Goal: Information Seeking & Learning: Learn about a topic

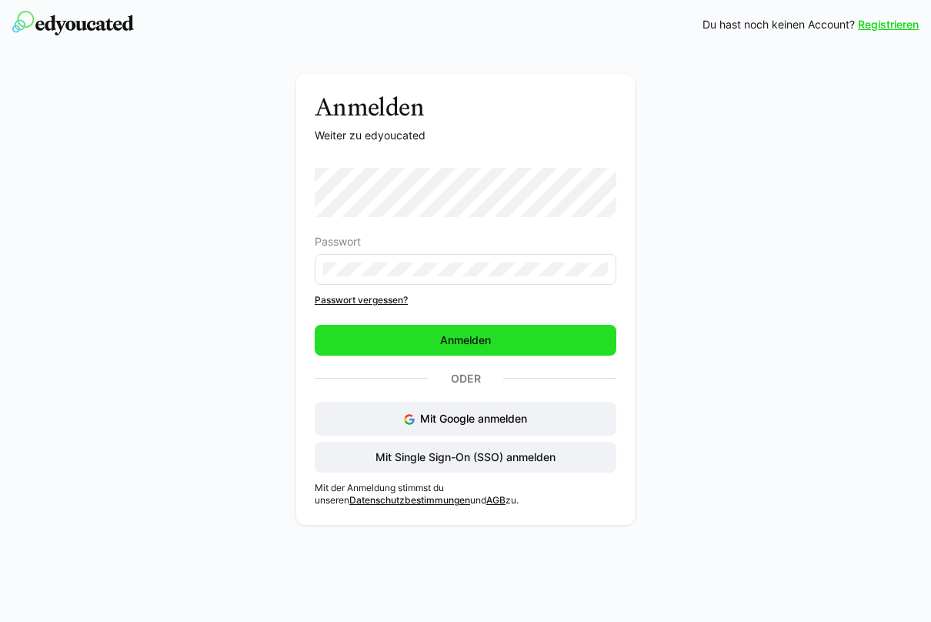
click at [460, 341] on span "Anmelden" at bounding box center [465, 339] width 55 height 15
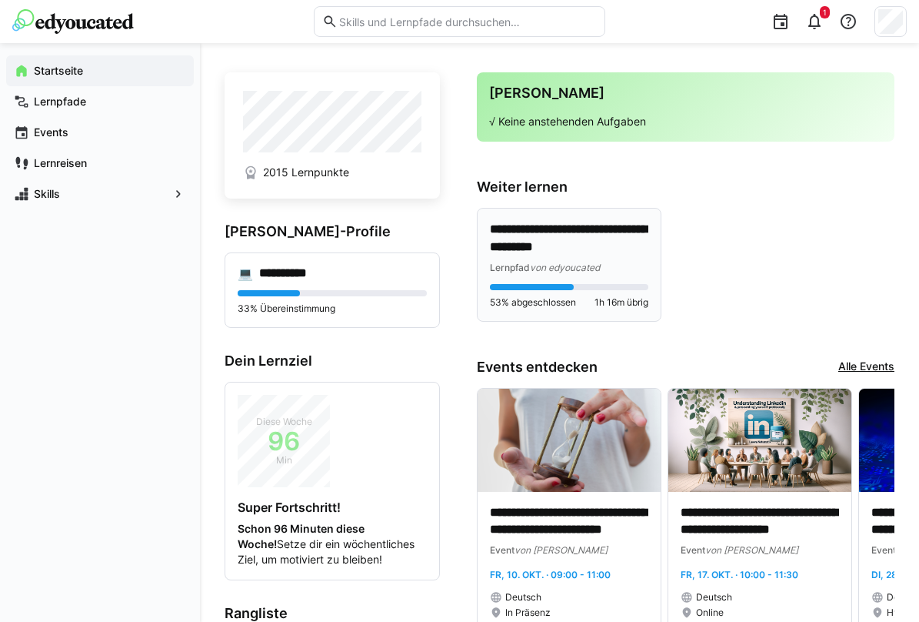
click at [562, 251] on p "**********" at bounding box center [569, 238] width 158 height 35
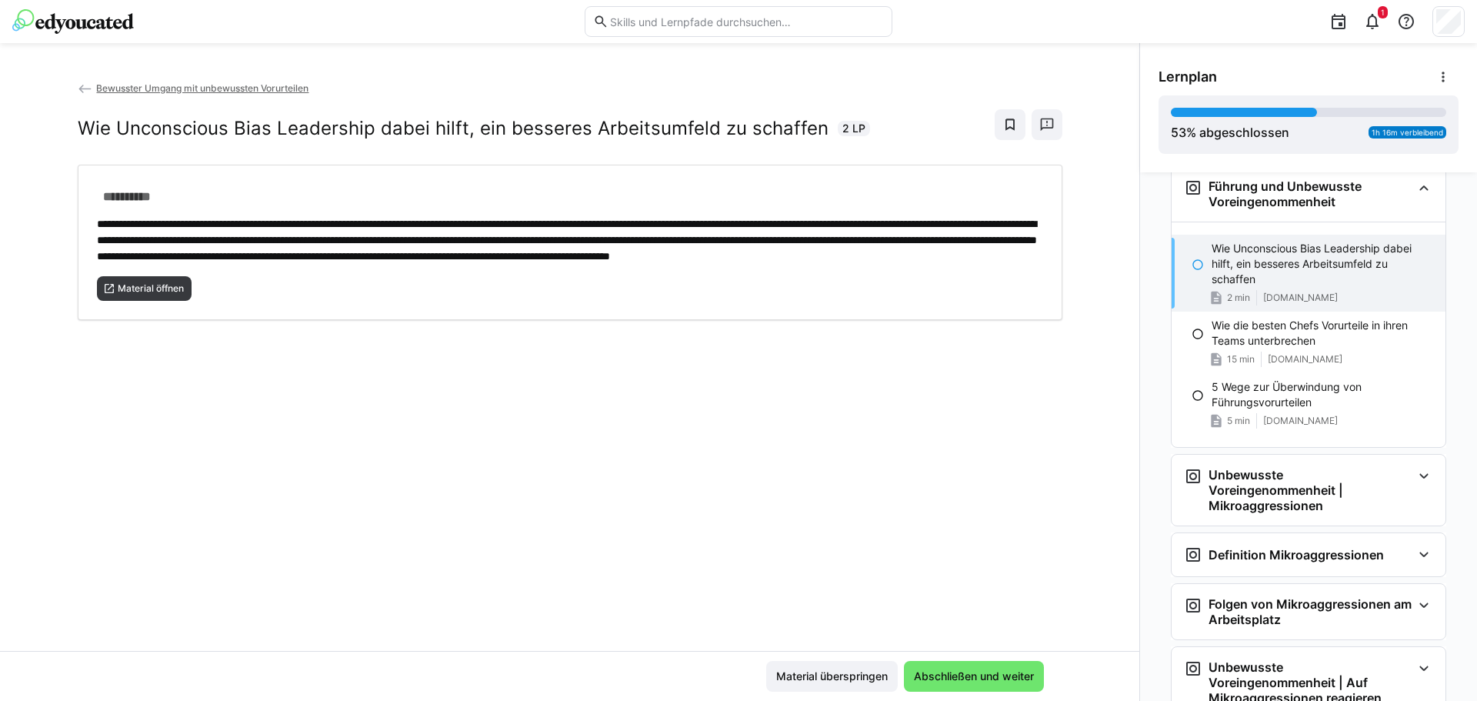
scroll to position [712, 0]
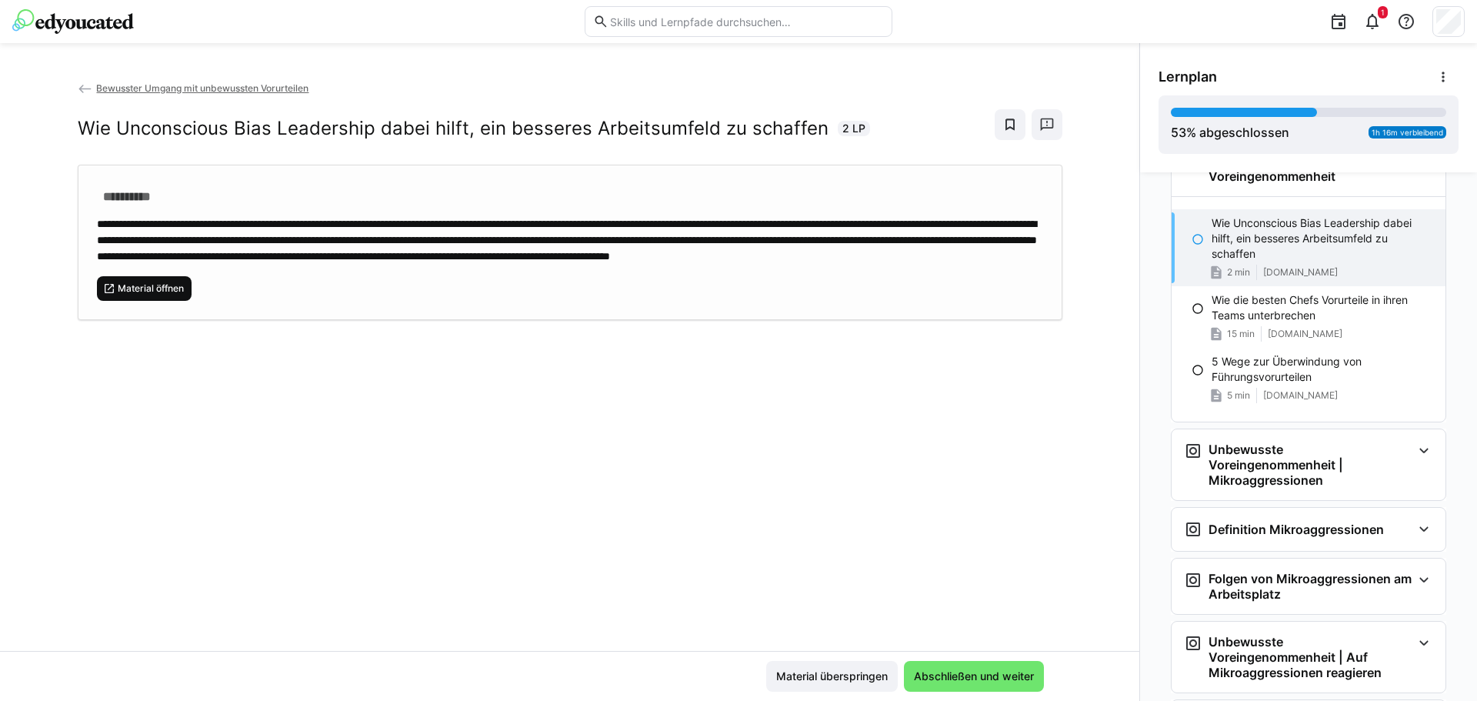
click at [138, 295] on span "Material öffnen" at bounding box center [150, 288] width 69 height 12
click at [930, 621] on span "Abschließen und weiter" at bounding box center [973, 675] width 125 height 15
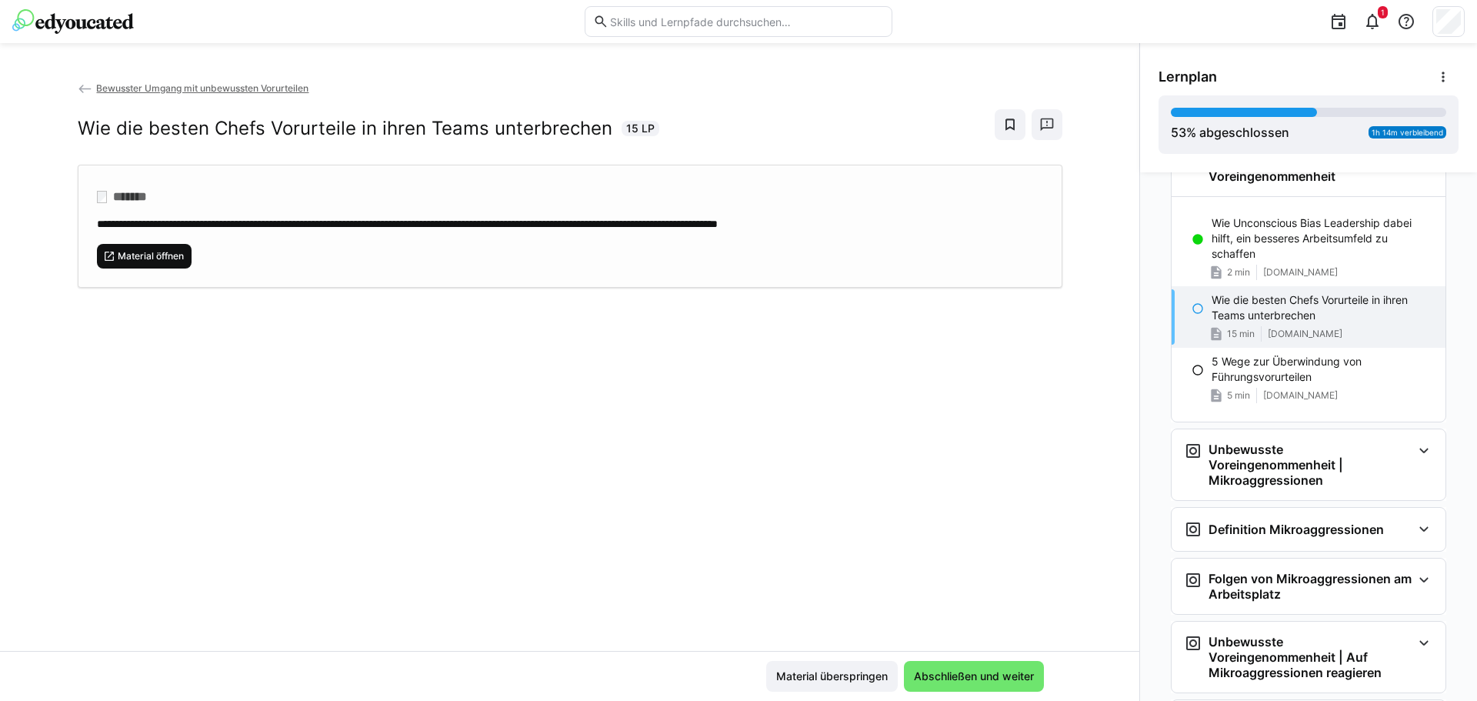
click at [153, 255] on span "Material öffnen" at bounding box center [150, 256] width 69 height 12
click at [930, 621] on span "Abschließen und weiter" at bounding box center [973, 675] width 125 height 15
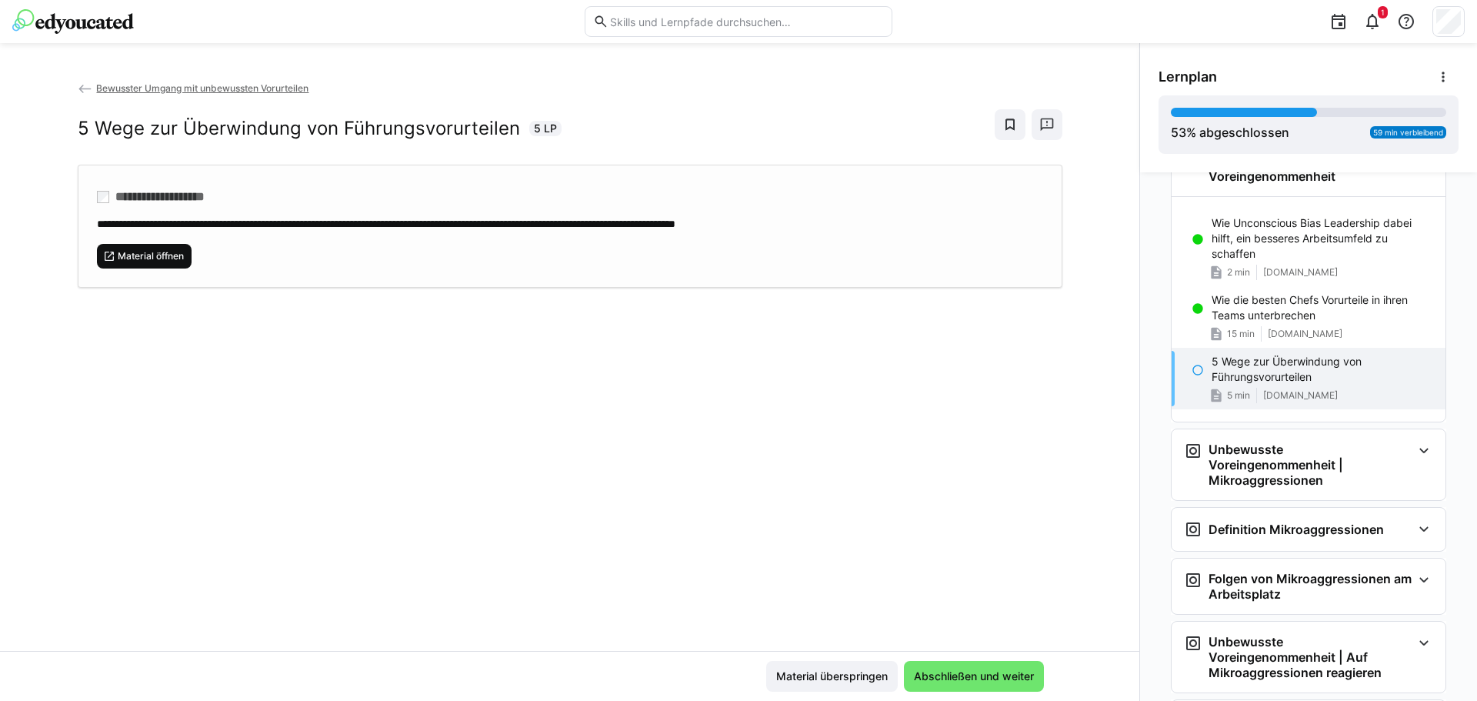
click at [133, 258] on span "Material öffnen" at bounding box center [150, 256] width 69 height 12
click at [930, 621] on span "Abschließen und weiter" at bounding box center [974, 676] width 140 height 31
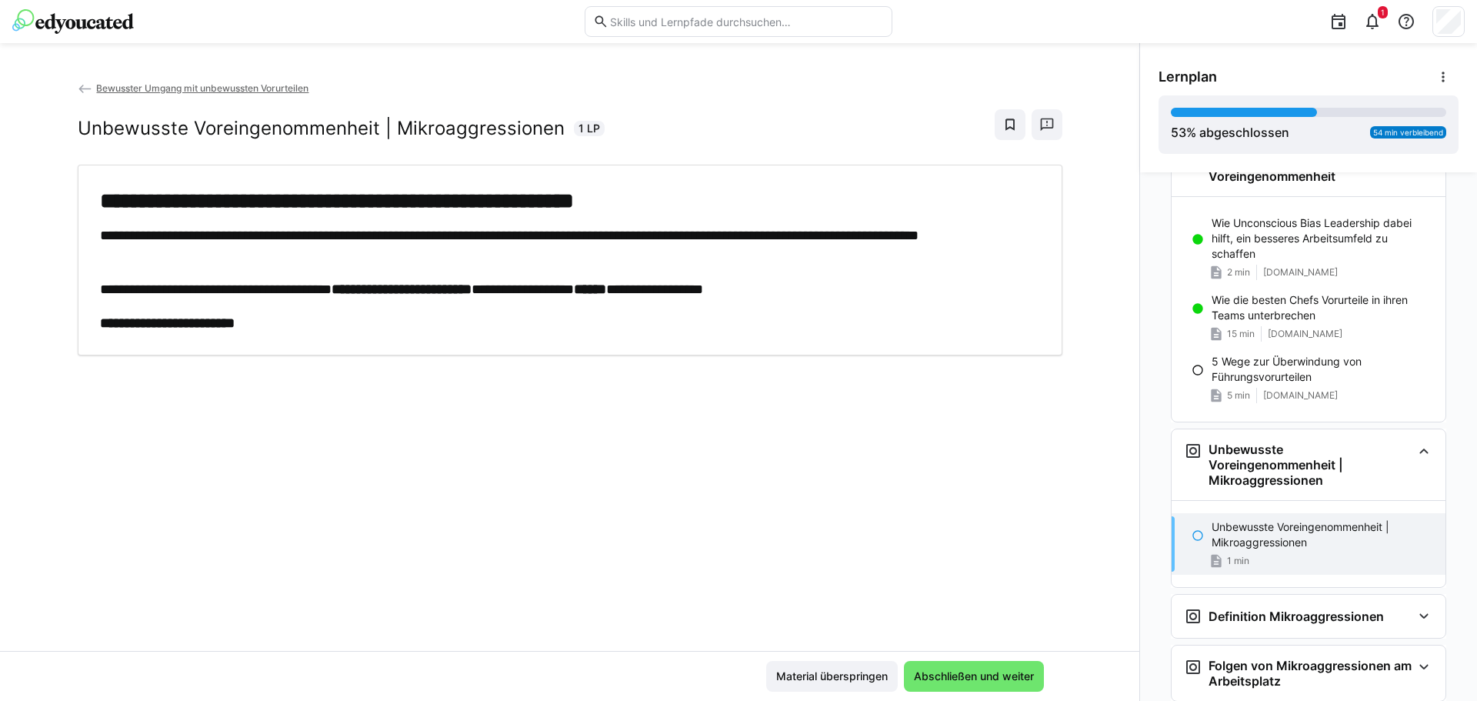
scroll to position [866, 0]
